Goal: Task Accomplishment & Management: Manage account settings

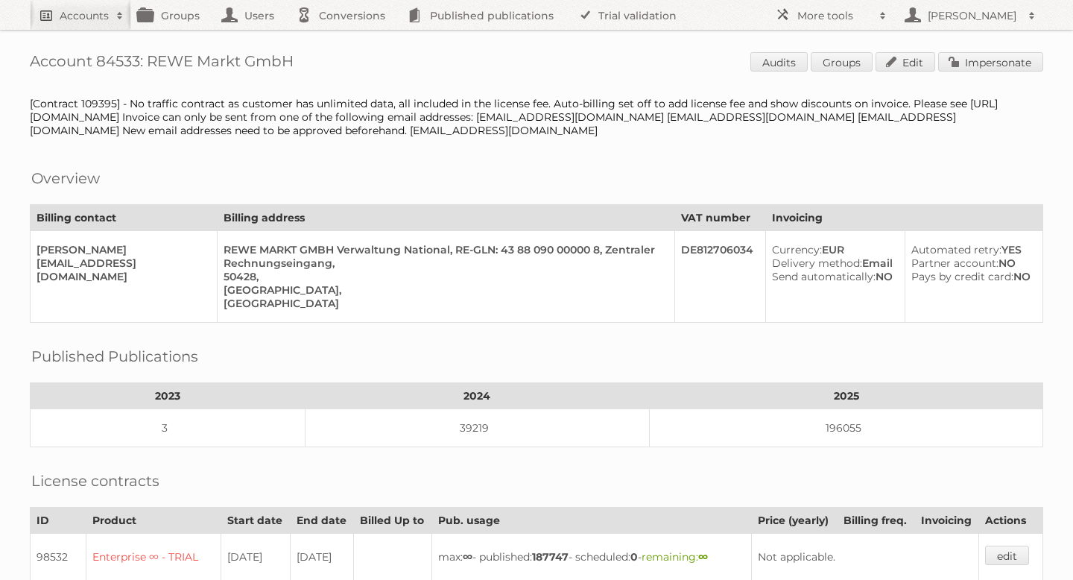
click at [98, 20] on h2 "Accounts" at bounding box center [84, 15] width 49 height 15
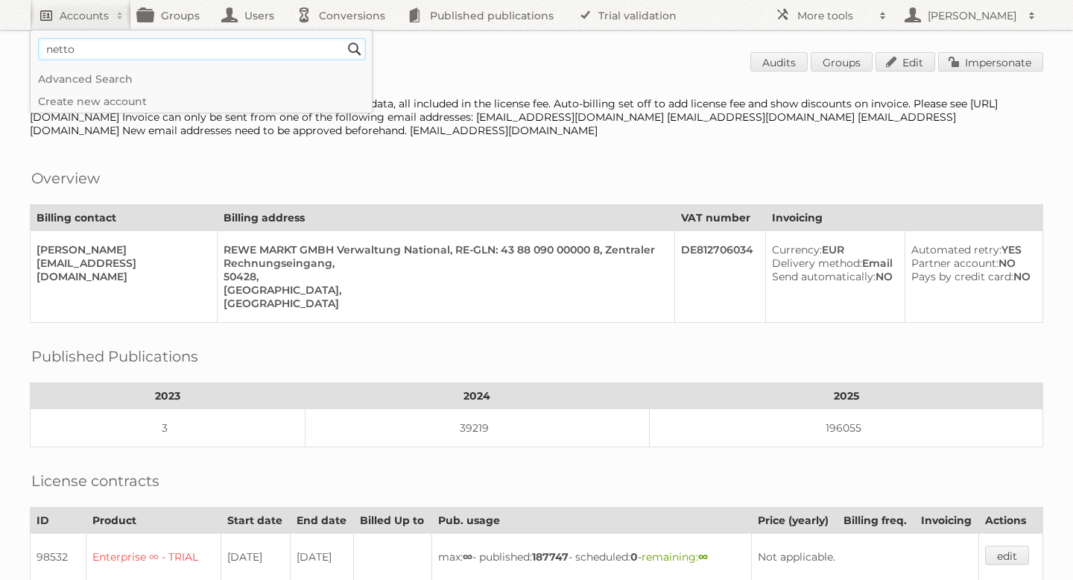
type input"] "netto"
click at [343, 38] on input "Search" at bounding box center [354, 49] width 22 height 22
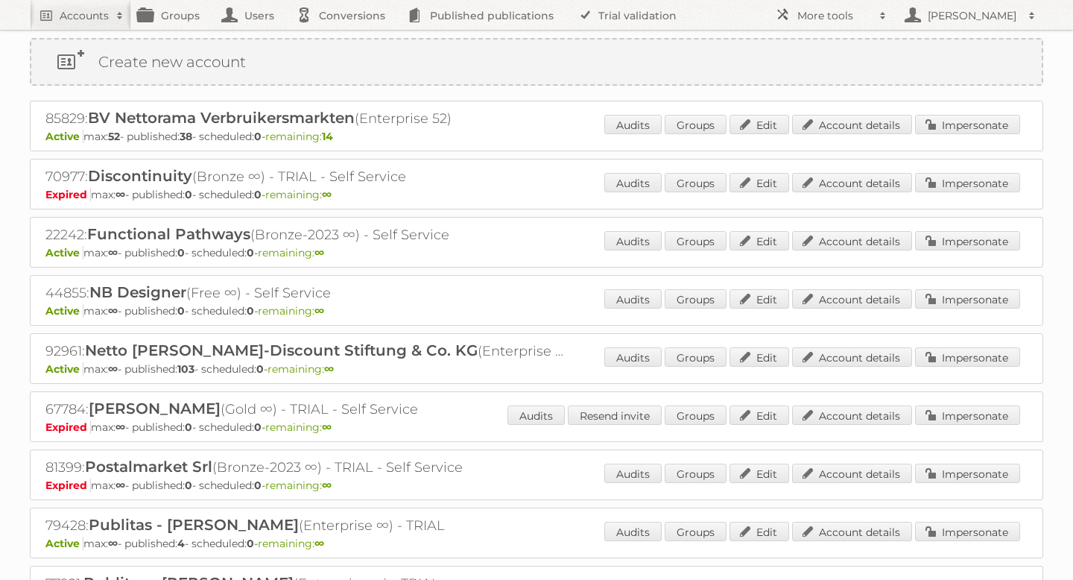
scroll to position [38, 0]
click at [995, 354] on link "Impersonate" at bounding box center [967, 355] width 105 height 19
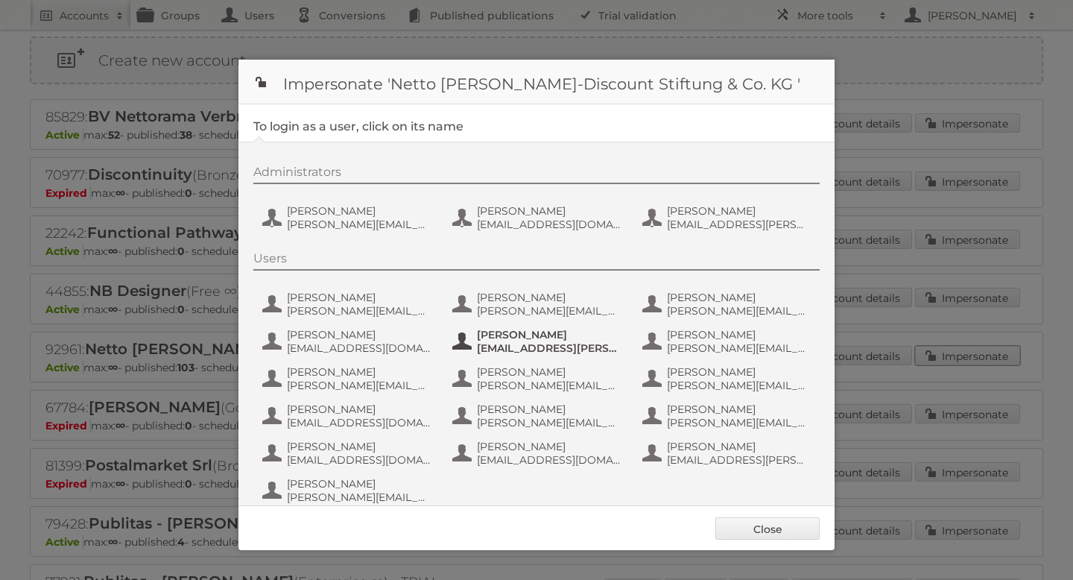
scroll to position [19, 0]
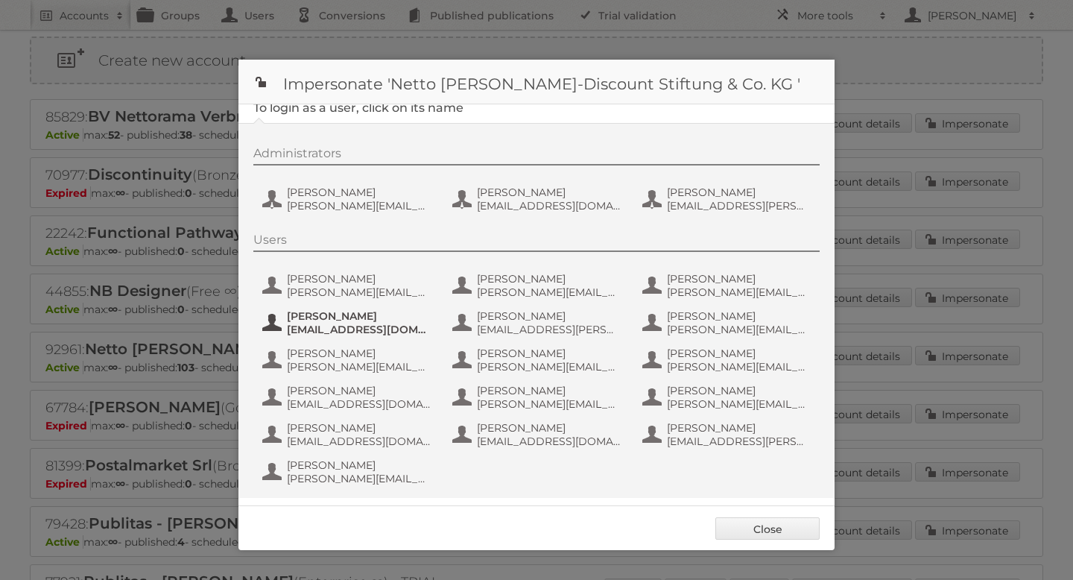
click at [360, 326] on span "fthalhofer@niedermayr.de" at bounding box center [359, 329] width 145 height 13
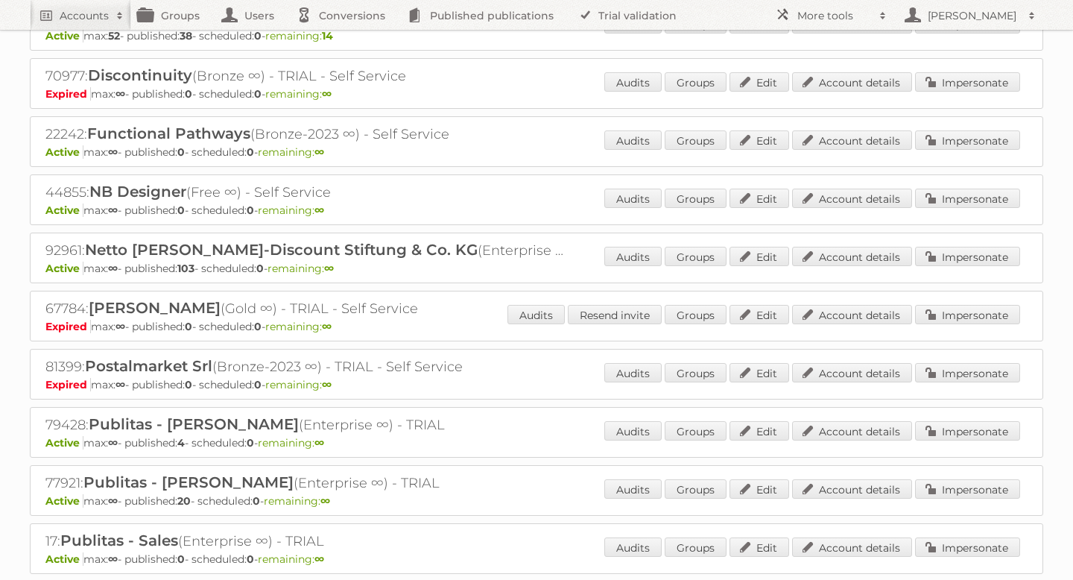
scroll to position [133, 0]
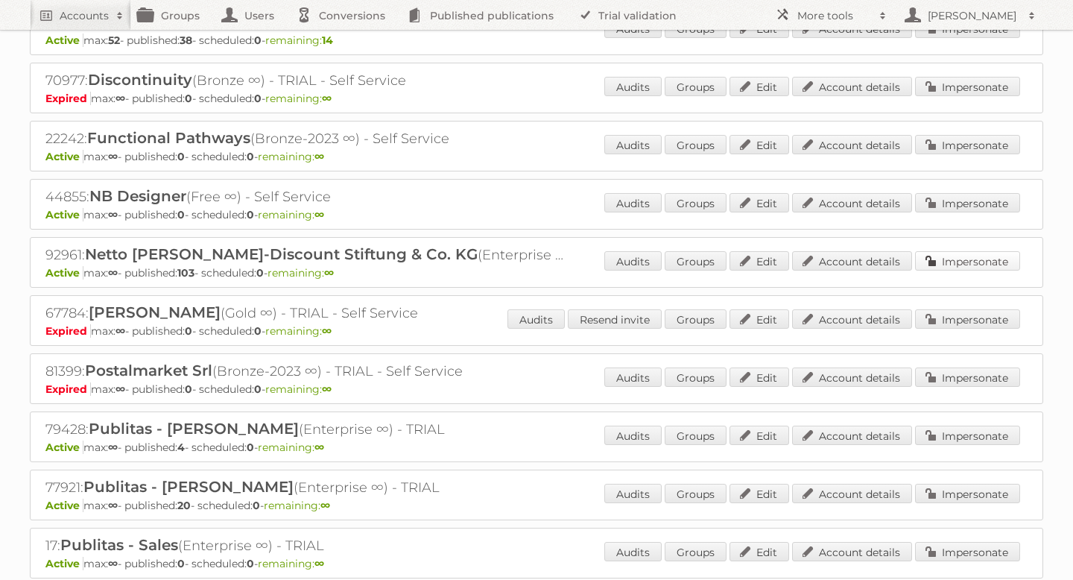
click at [990, 253] on link "Impersonate" at bounding box center [967, 260] width 105 height 19
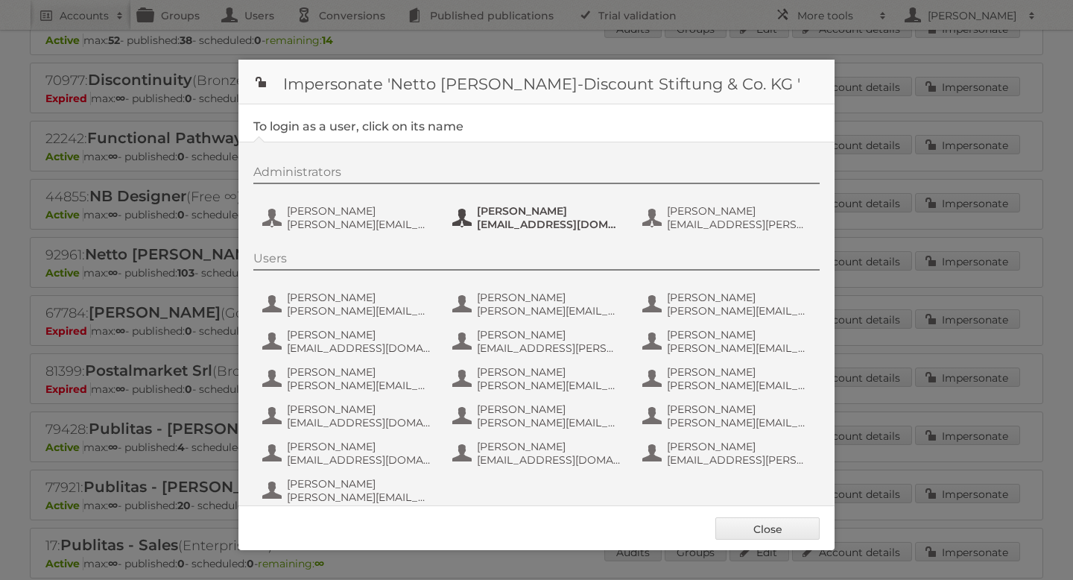
click at [505, 220] on span "mario.heigl@netto-online.de" at bounding box center [549, 224] width 145 height 13
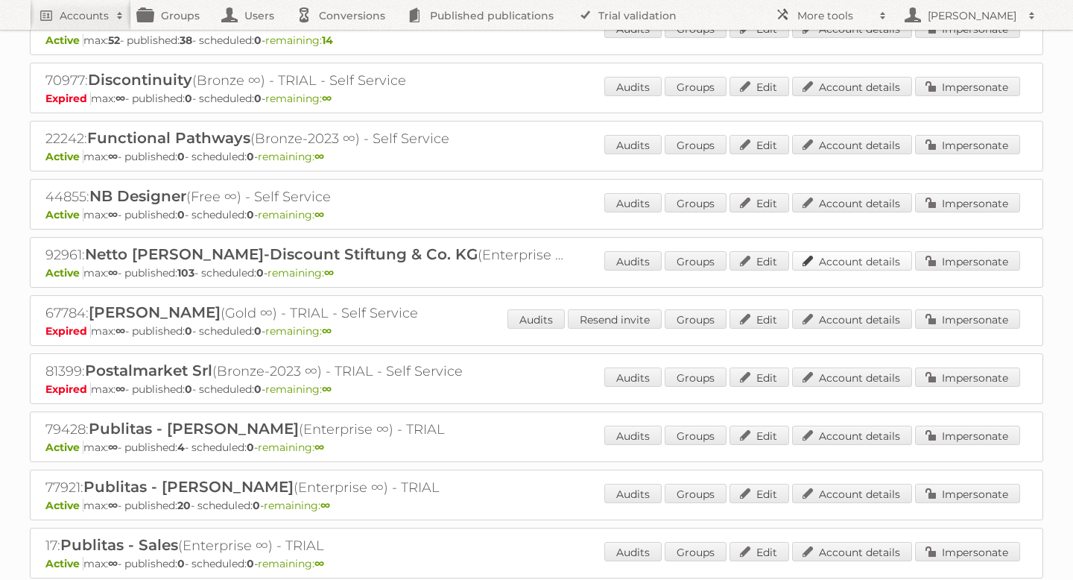
click at [840, 263] on link "Account details" at bounding box center [852, 260] width 120 height 19
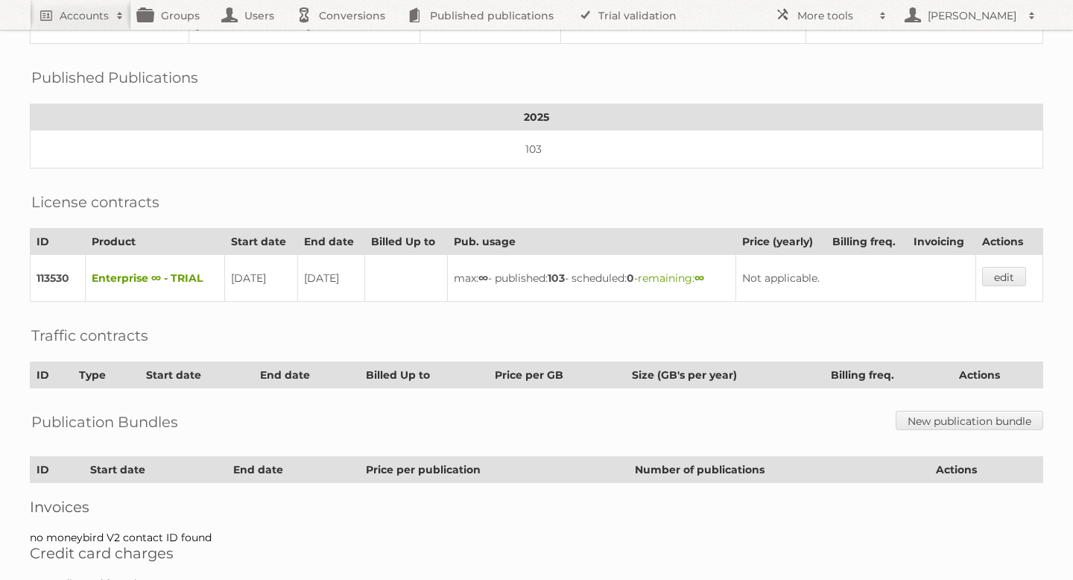
scroll to position [241, 0]
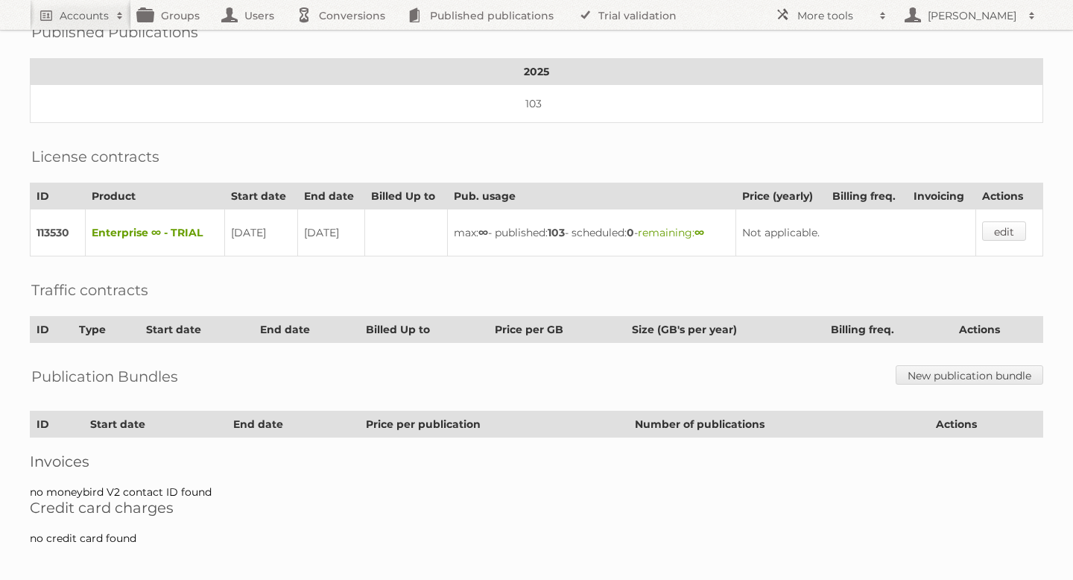
click at [992, 229] on link "edit" at bounding box center [1004, 230] width 44 height 19
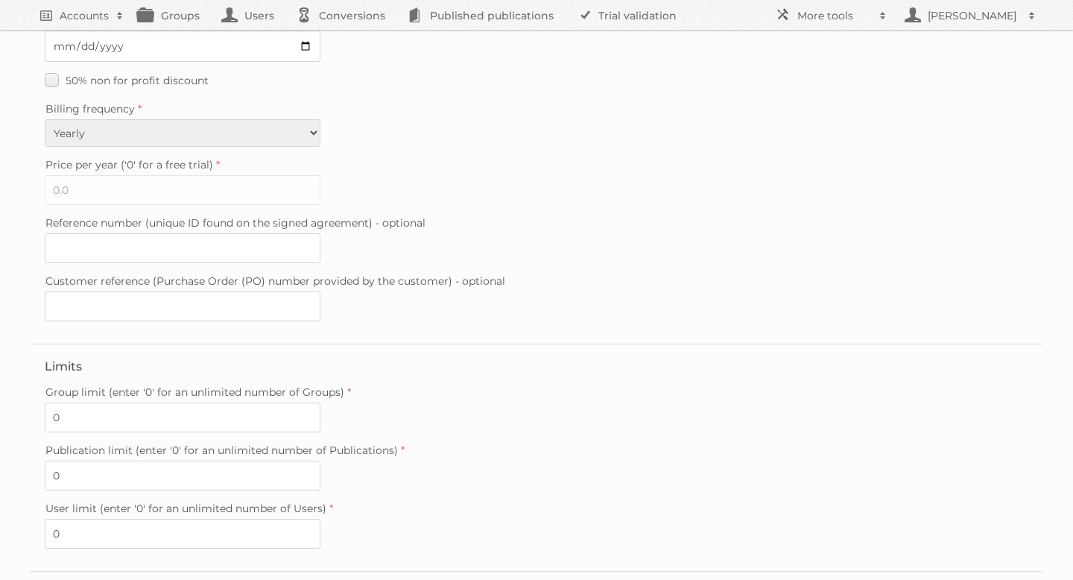
scroll to position [402, 0]
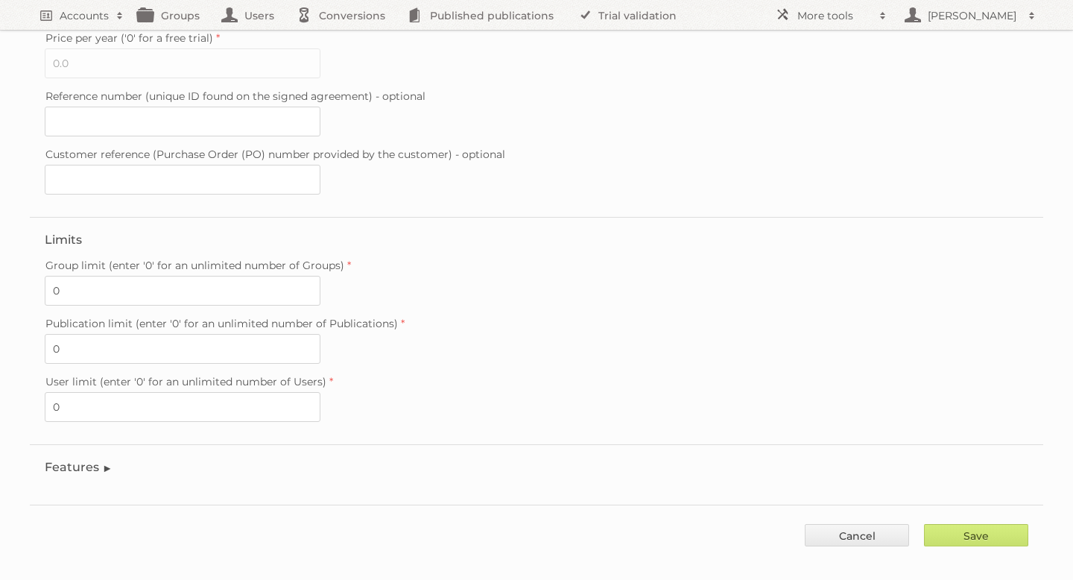
click at [61, 460] on legend "Features" at bounding box center [79, 467] width 68 height 14
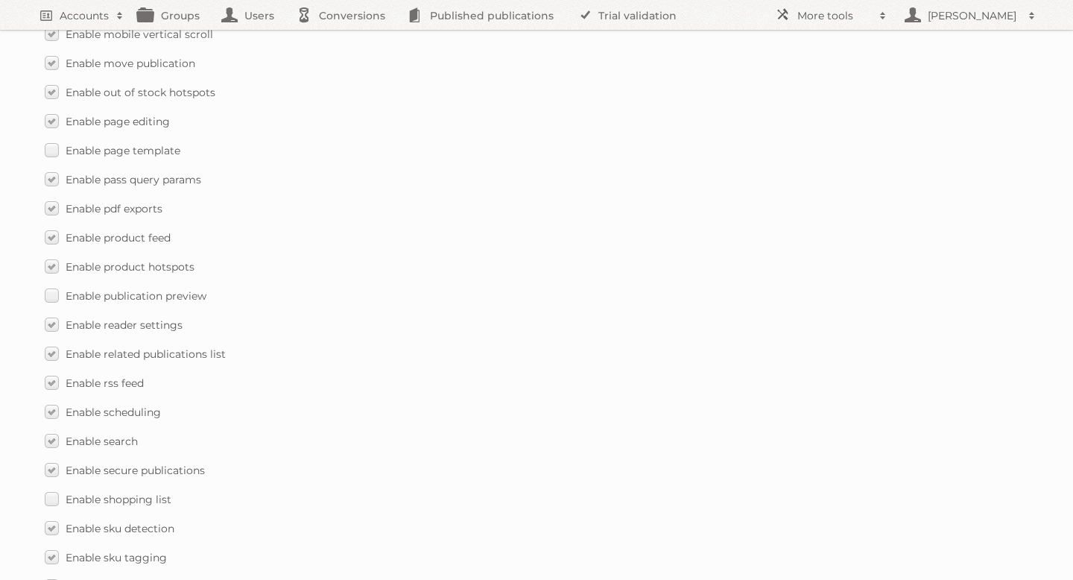
scroll to position [1888, 0]
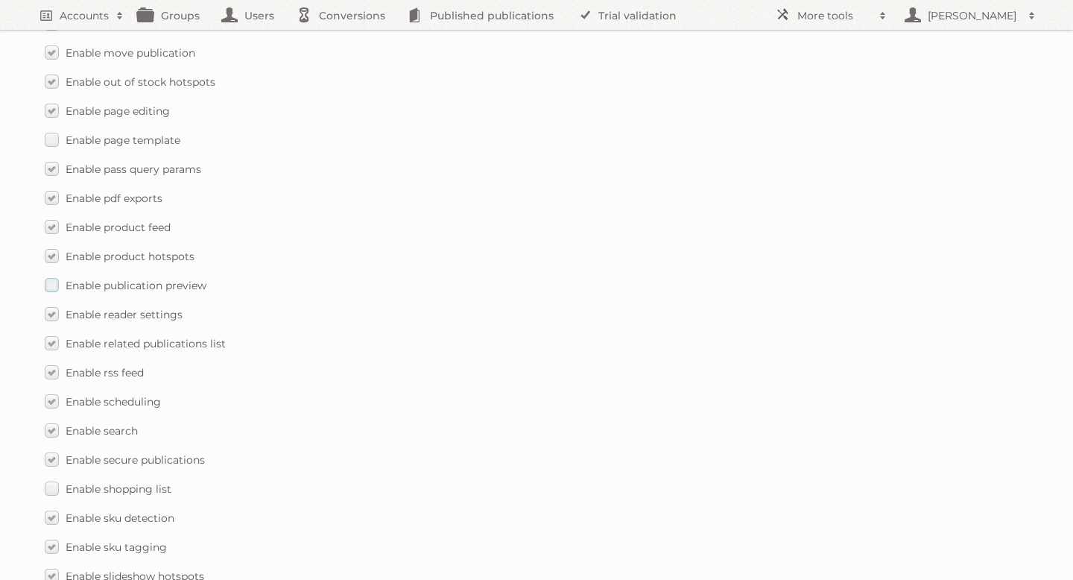
click at [54, 274] on label "Enable publication preview" at bounding box center [126, 285] width 162 height 22
click at [0, 0] on input "Enable publication preview" at bounding box center [0, 0] width 0 height 0
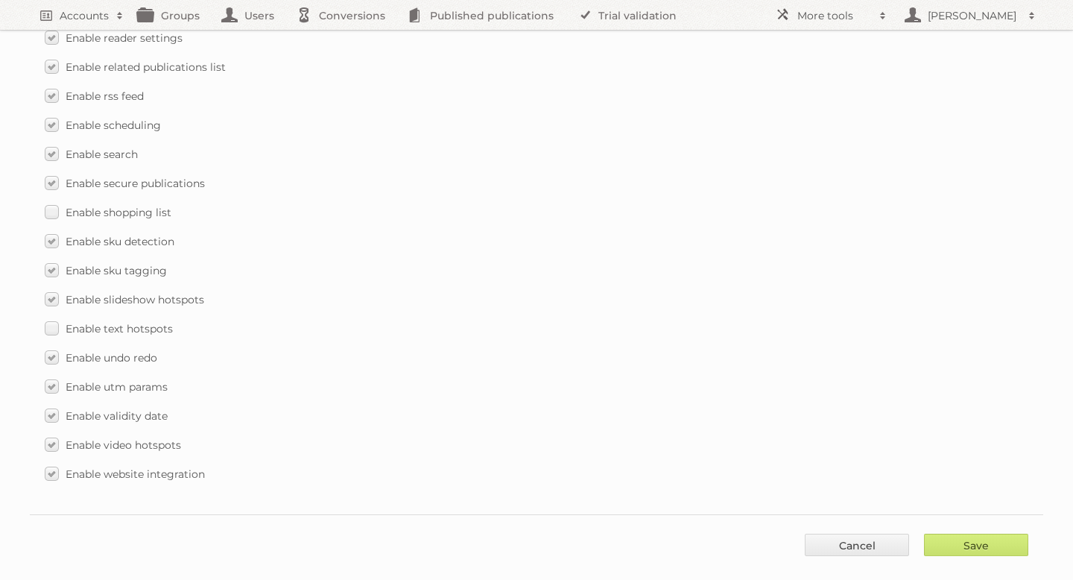
scroll to position [2174, 0]
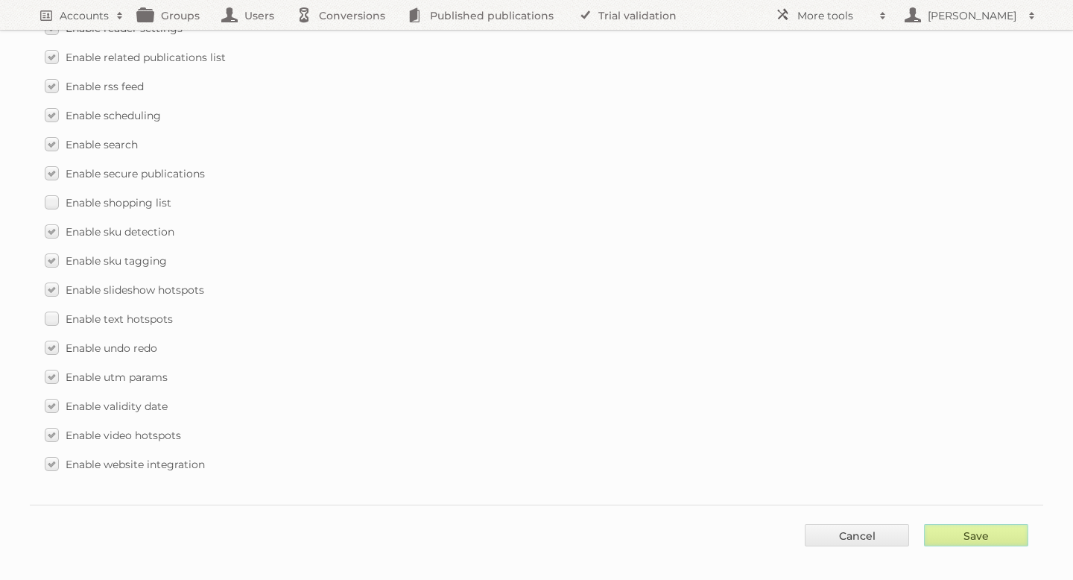
click at [948, 524] on input "Save" at bounding box center [976, 535] width 104 height 22
type input "..."
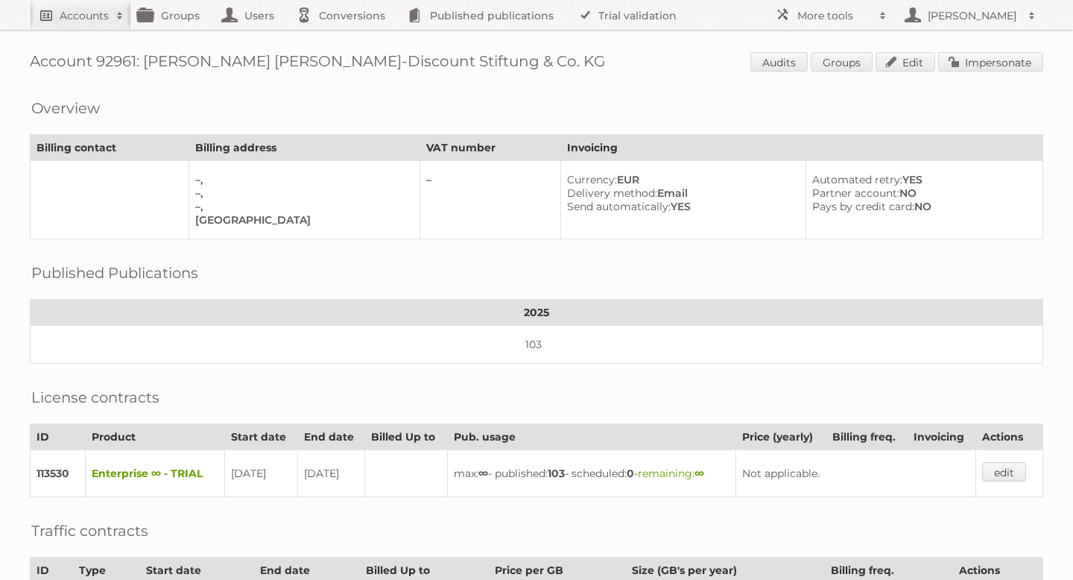
click at [102, 19] on h2 "Accounts" at bounding box center [84, 15] width 49 height 15
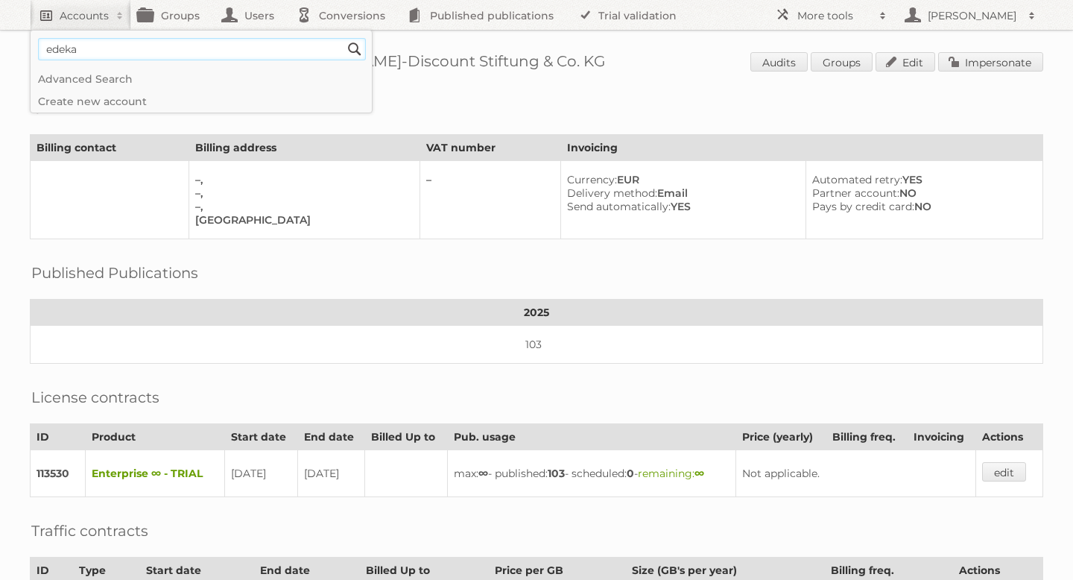
type input"] "edeka"
click at [343, 38] on input "Search" at bounding box center [354, 49] width 22 height 22
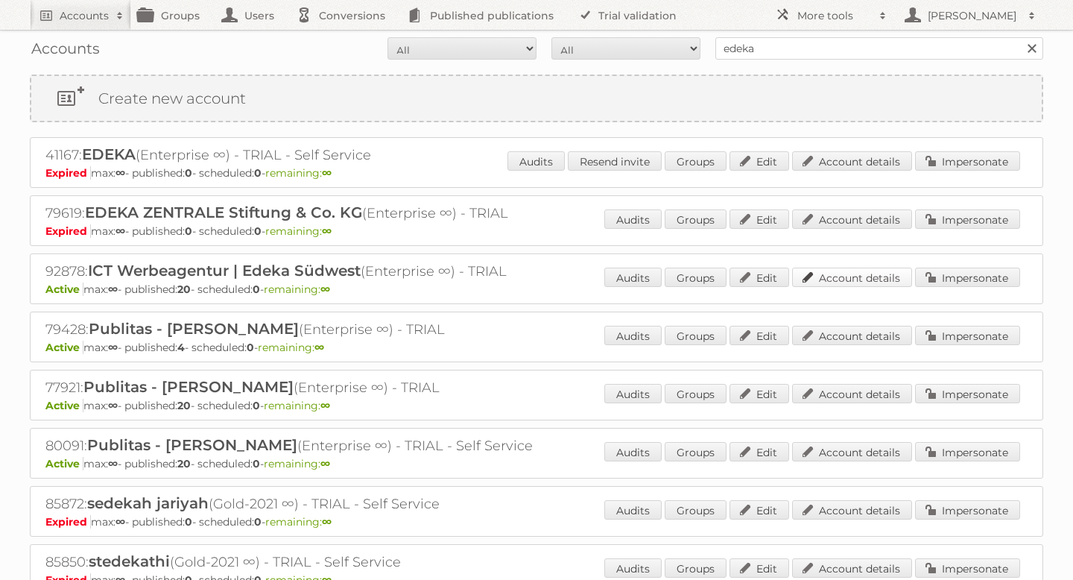
click at [884, 274] on link "Account details" at bounding box center [852, 276] width 120 height 19
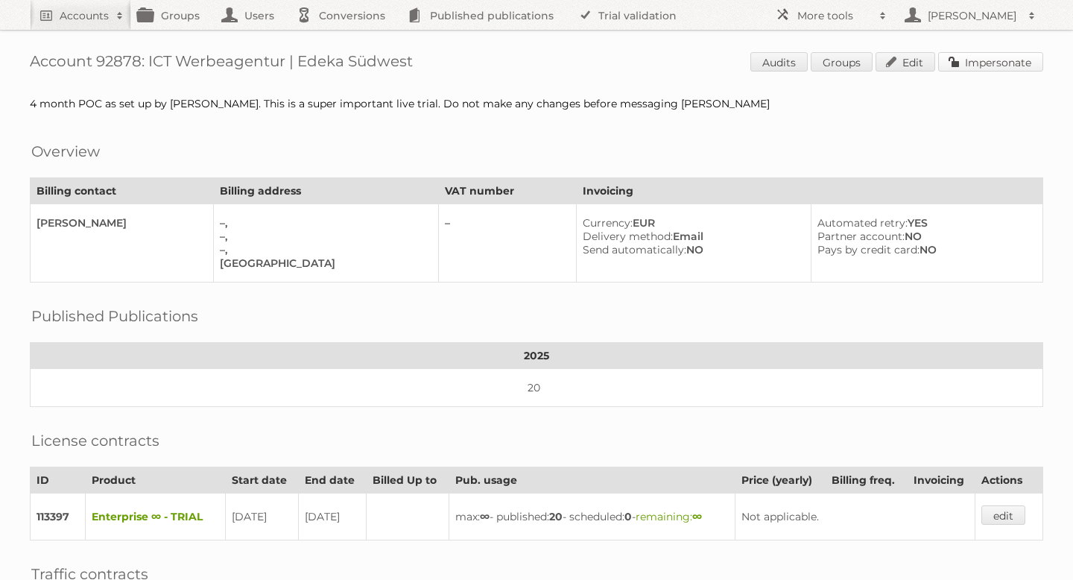
click at [993, 66] on link "Impersonate" at bounding box center [990, 61] width 105 height 19
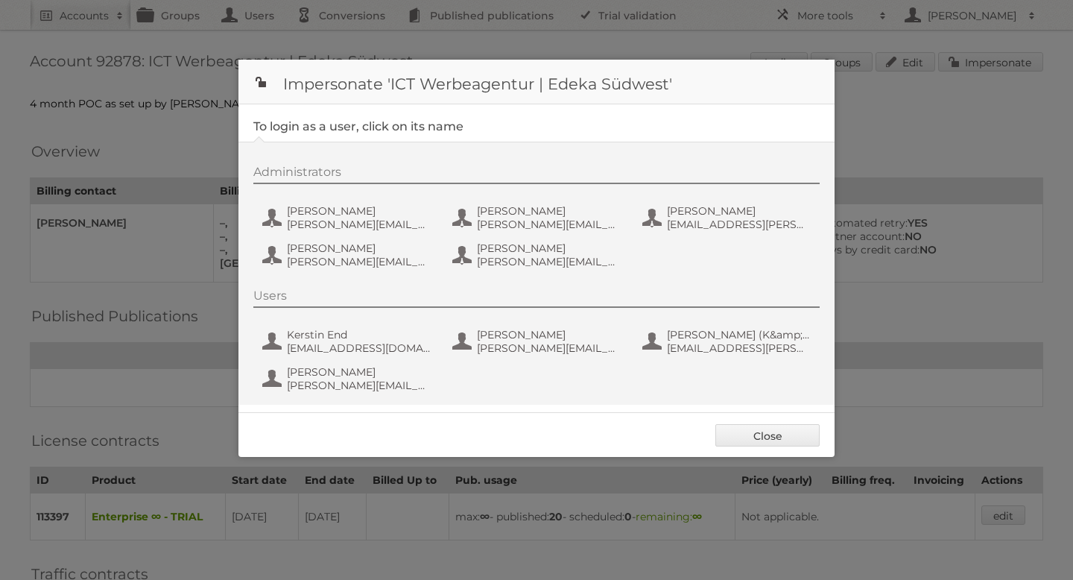
click at [364, 238] on div "Administrators [PERSON_NAME] [PERSON_NAME][EMAIL_ADDRESS][PERSON_NAME][DOMAIN_N…" at bounding box center [543, 219] width 581 height 109
click at [355, 224] on span "[PERSON_NAME][EMAIL_ADDRESS][PERSON_NAME][DOMAIN_NAME]" at bounding box center [359, 224] width 145 height 13
